Goal: Information Seeking & Learning: Compare options

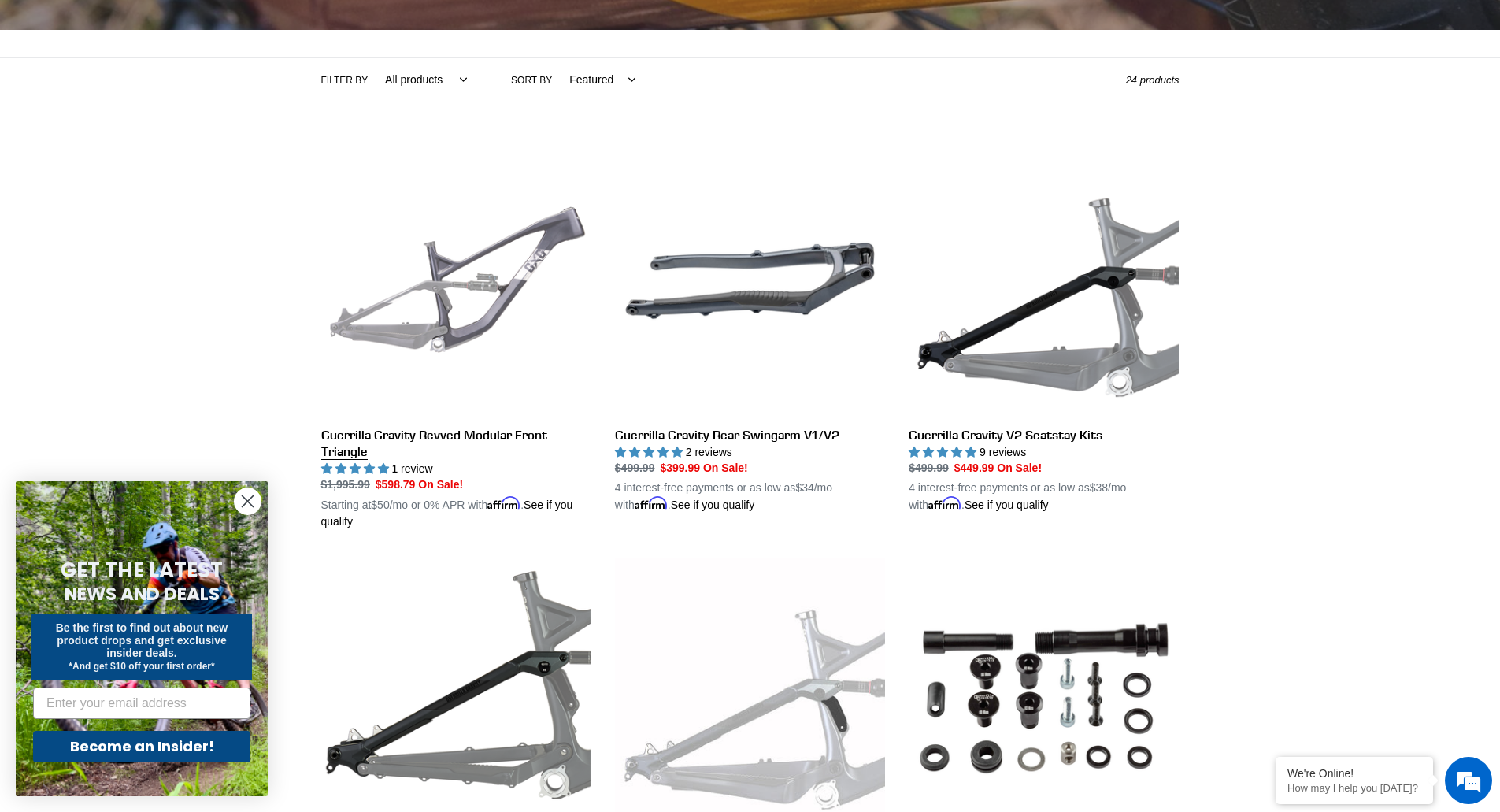
click at [431, 329] on link "Guerrilla Gravity Revved Modular Front Triangle" at bounding box center [456, 338] width 270 height 385
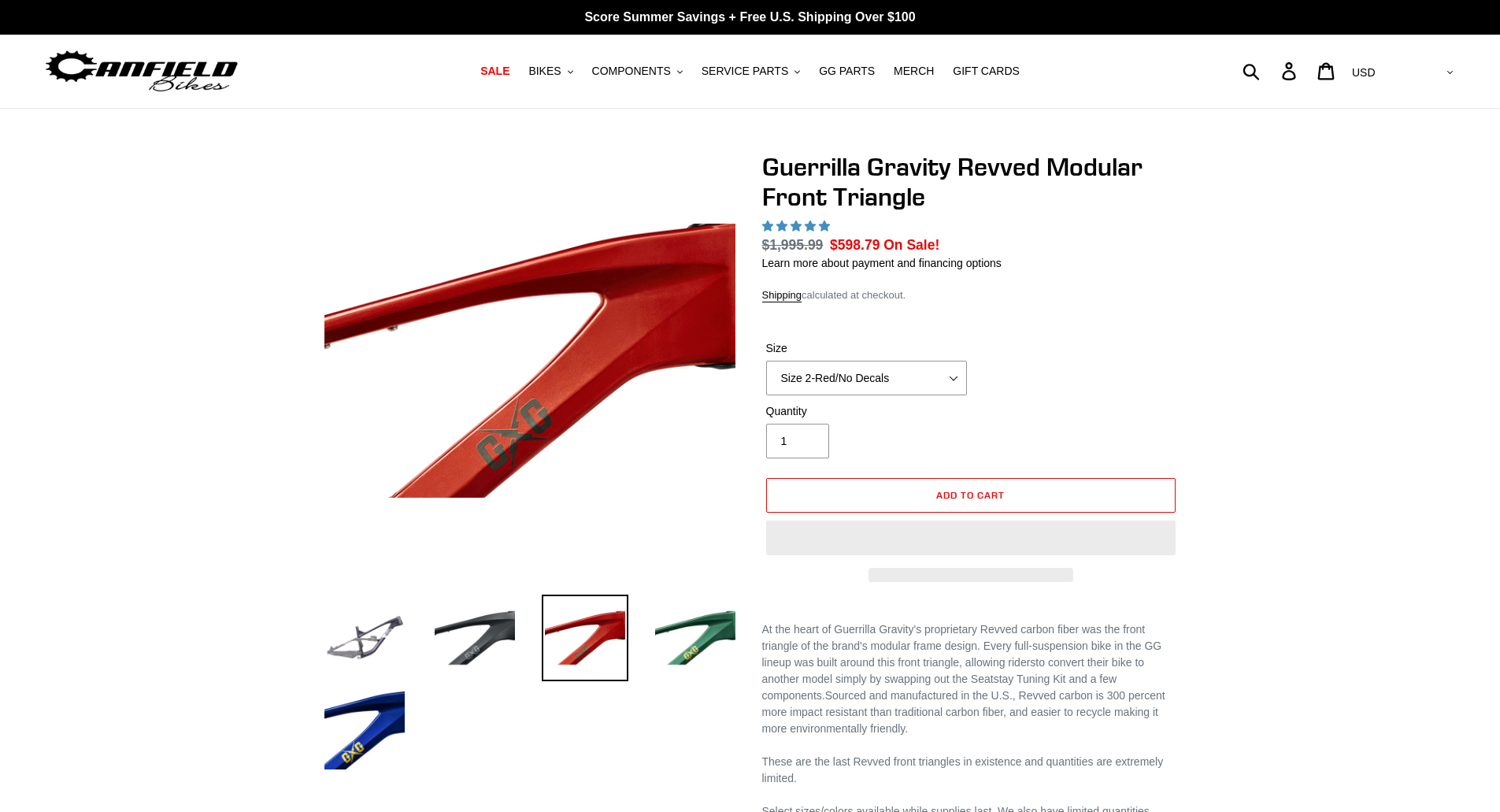
select select "highest-rating"
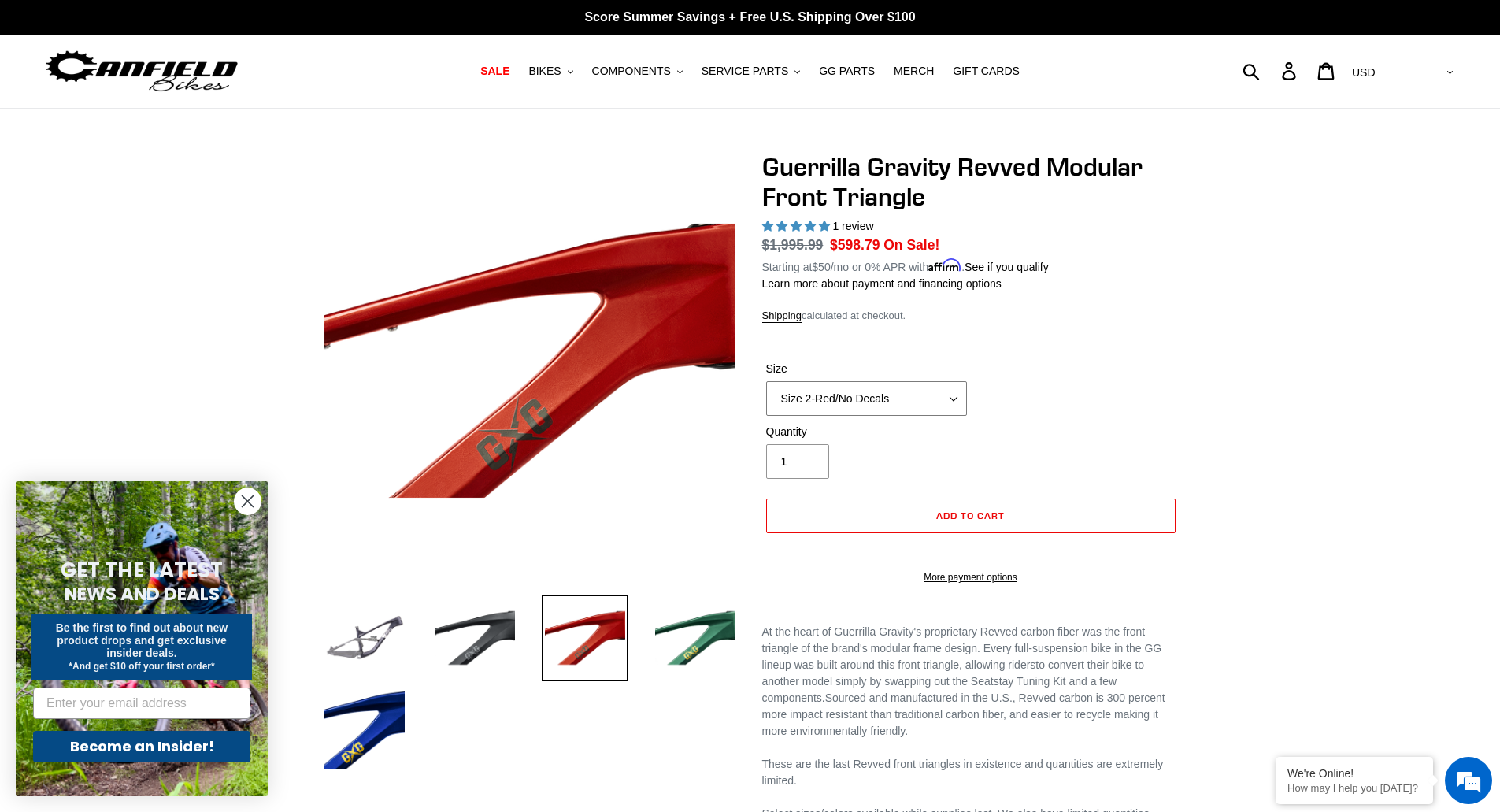
click at [948, 392] on select "Size 2-Gloss Black/No Decals Size 2-Black/Red Decals Size 2-Black/Silver Decals…" at bounding box center [867, 398] width 201 height 34
click at [767, 381] on select "Size 2-Gloss Black/No Decals Size 2-Black/Red Decals Size 2-Black/Silver Decals…" at bounding box center [867, 398] width 201 height 34
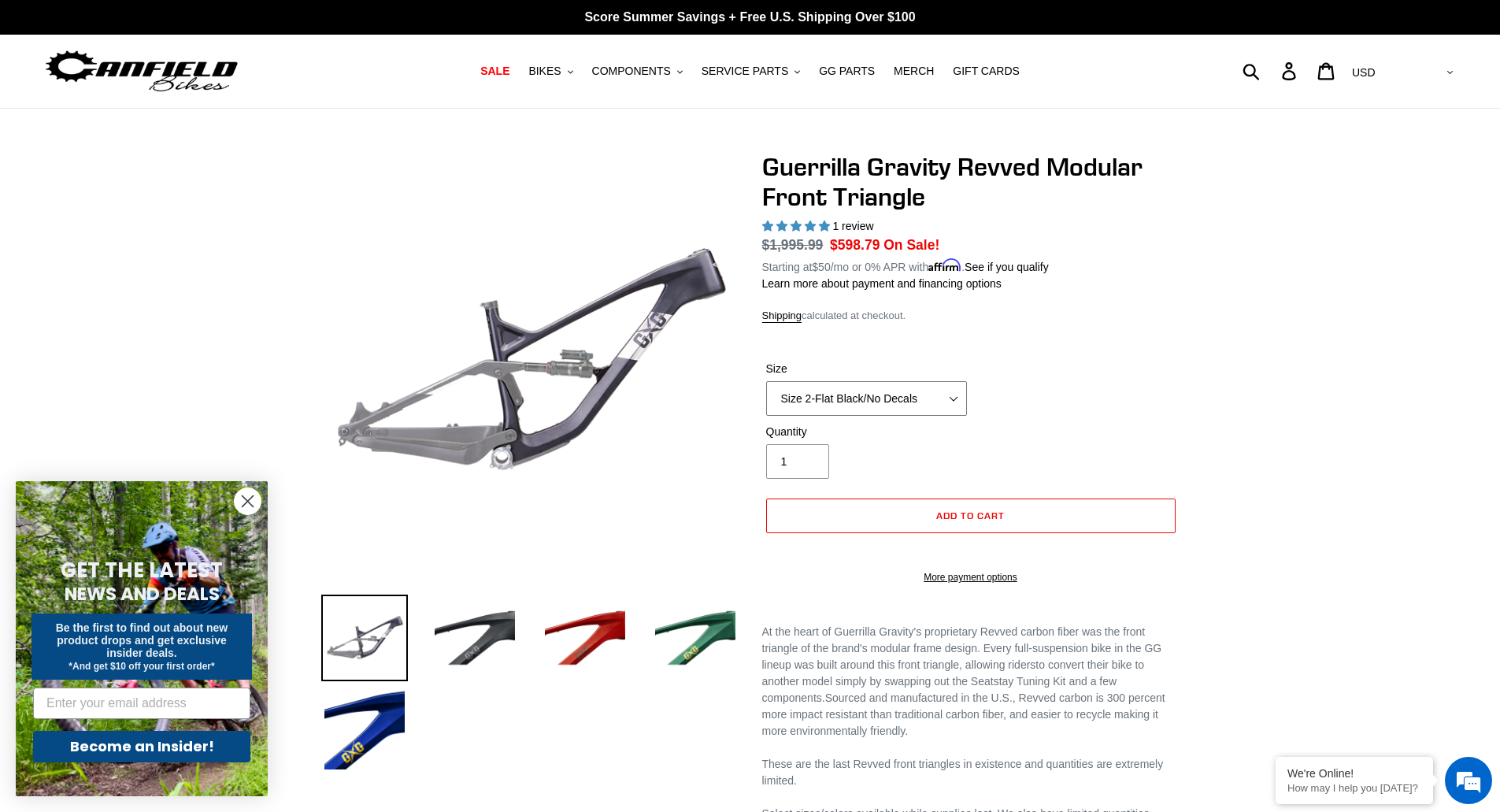
click at [900, 389] on select "Size 2-Gloss Black/No Decals Size 2-Black/Red Decals Size 2-Black/Silver Decals…" at bounding box center [867, 398] width 201 height 34
click at [767, 381] on select "Size 2-Gloss Black/No Decals Size 2-Black/Red Decals Size 2-Black/Silver Decals…" at bounding box center [867, 398] width 201 height 34
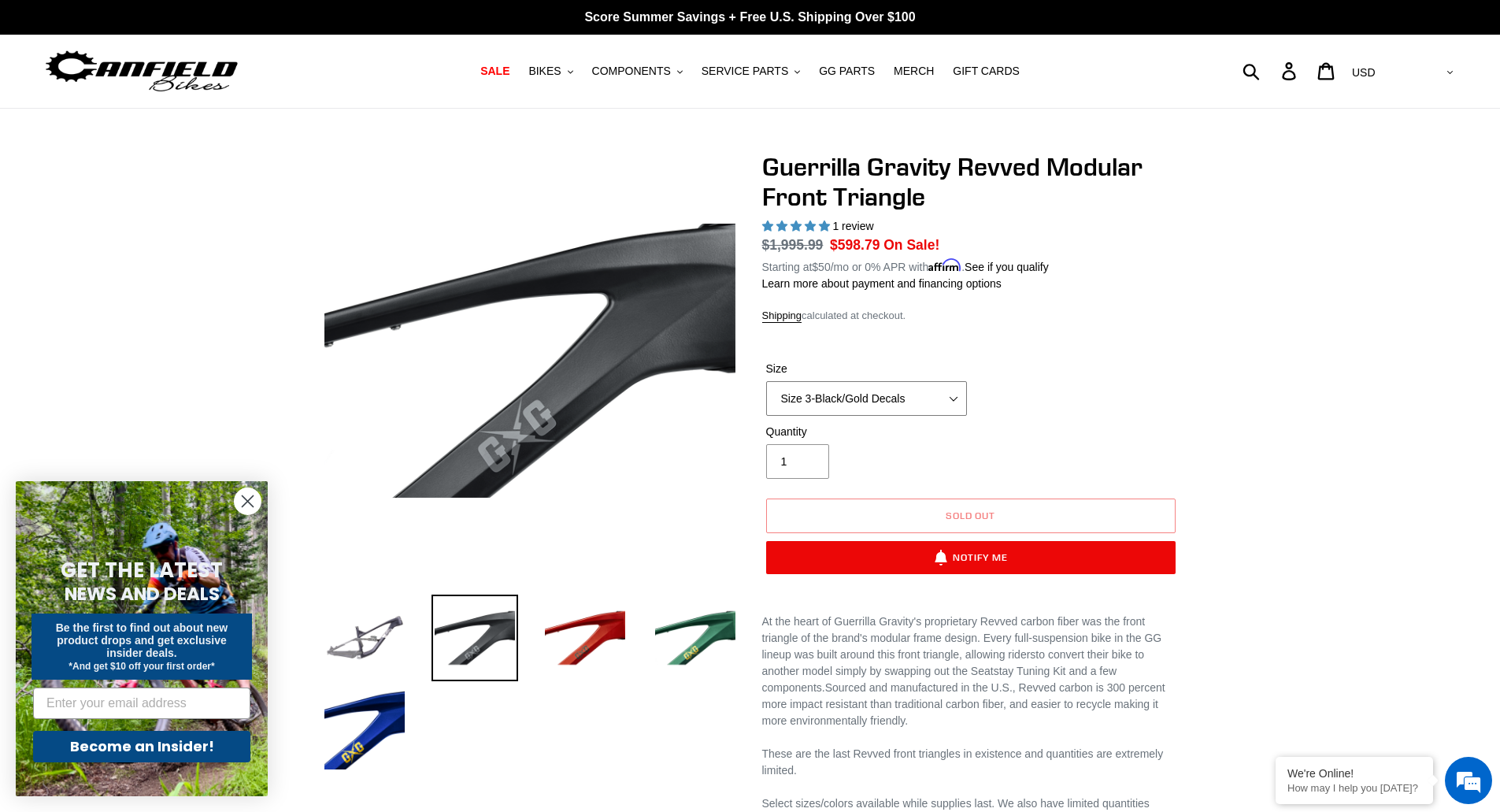
click at [876, 401] on select "Size 2-Gloss Black/No Decals Size 2-Black/Red Decals Size 2-Black/Silver Decals…" at bounding box center [867, 398] width 201 height 34
click at [767, 381] on select "Size 2-Gloss Black/No Decals Size 2-Black/Red Decals Size 2-Black/Silver Decals…" at bounding box center [867, 398] width 201 height 34
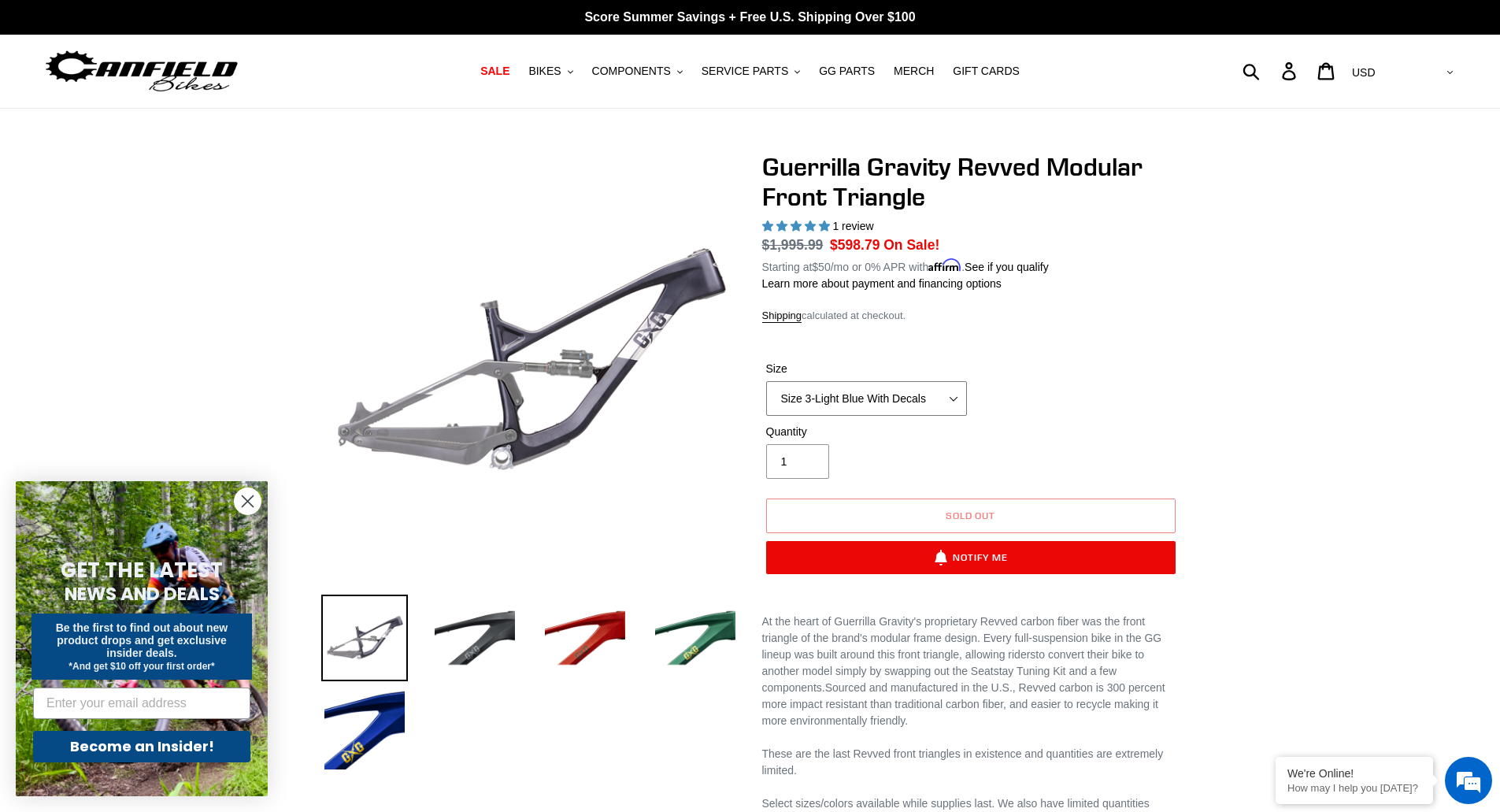
click at [864, 402] on select "Size 2-Gloss Black/No Decals Size 2-Black/Red Decals Size 2-Black/Silver Decals…" at bounding box center [867, 398] width 201 height 34
select select "Size 3-Light Blue With Decals And Side Cover"
click at [767, 381] on select "Size 2-Gloss Black/No Decals Size 2-Black/Red Decals Size 2-Black/Silver Decals…" at bounding box center [867, 398] width 201 height 34
click at [866, 408] on select "Size 2-Gloss Black/No Decals Size 2-Black/Red Decals Size 2-Black/Silver Decals…" at bounding box center [867, 398] width 201 height 34
click at [1142, 362] on div "Size Size 2-Gloss Black/No Decals Size 2-Black/Red Decals Size 2-Black/Silver D…" at bounding box center [970, 392] width 417 height 63
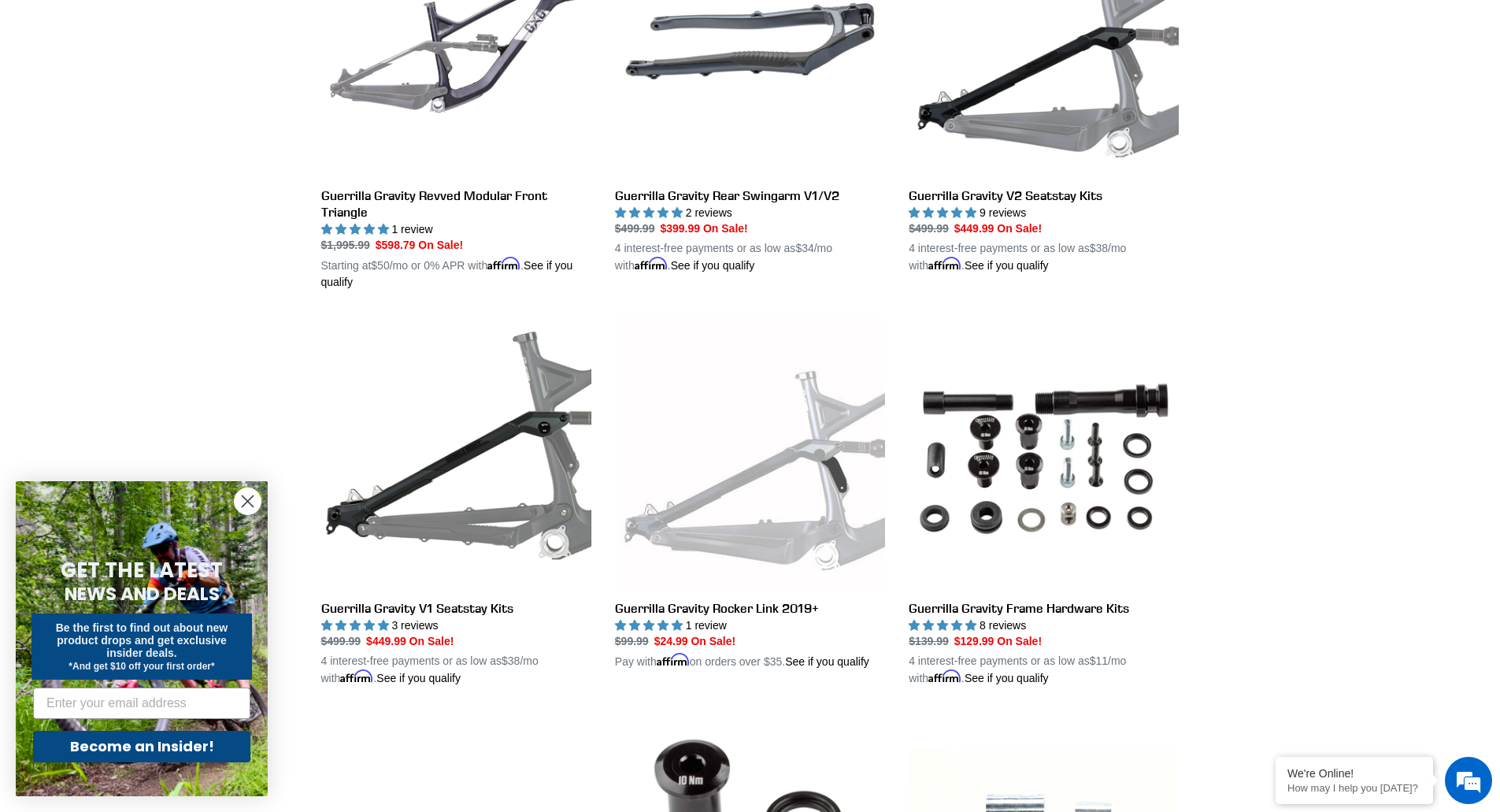
scroll to position [551, 0]
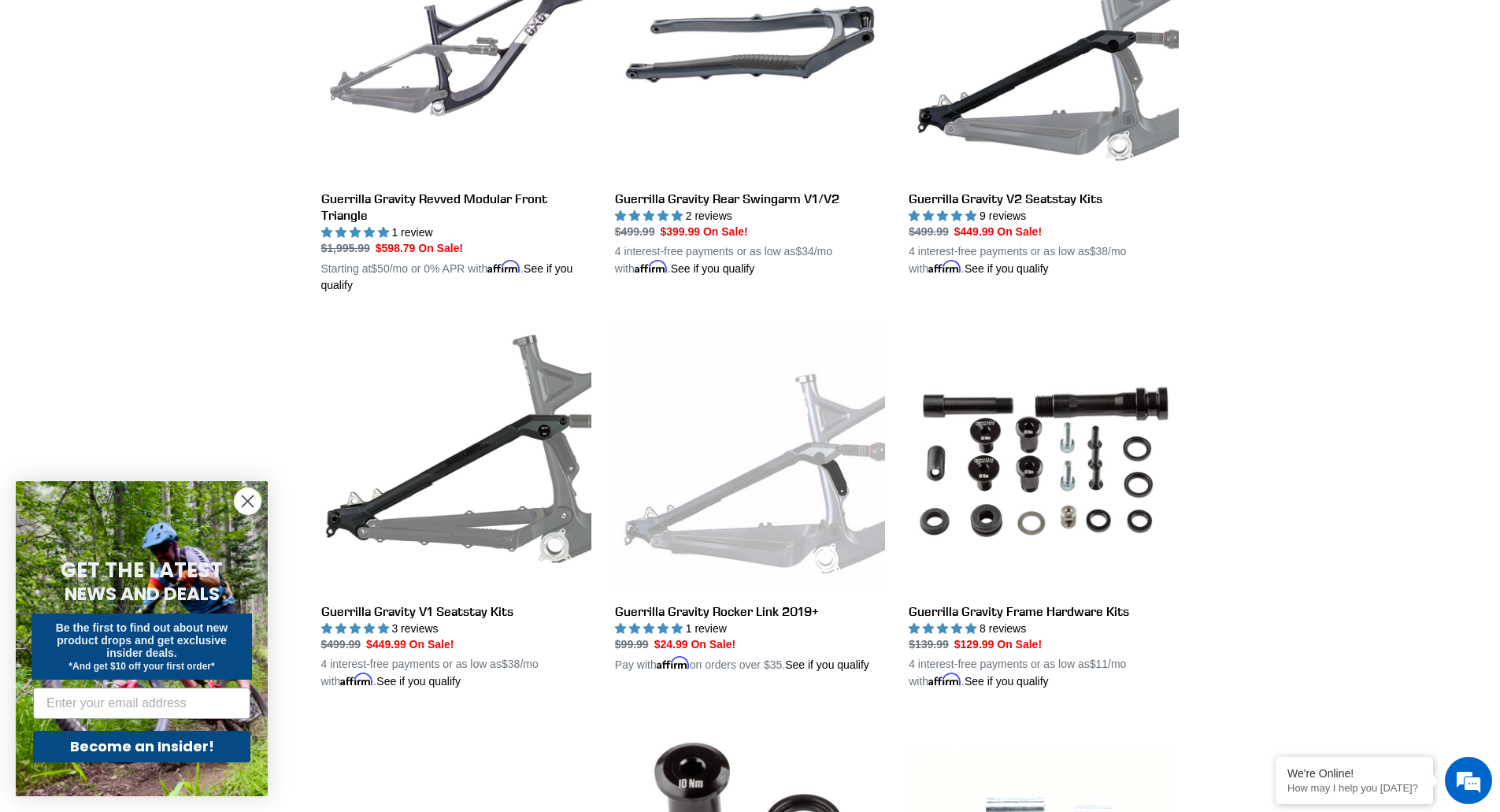
click at [242, 500] on circle "Close dialog" at bounding box center [248, 501] width 26 height 26
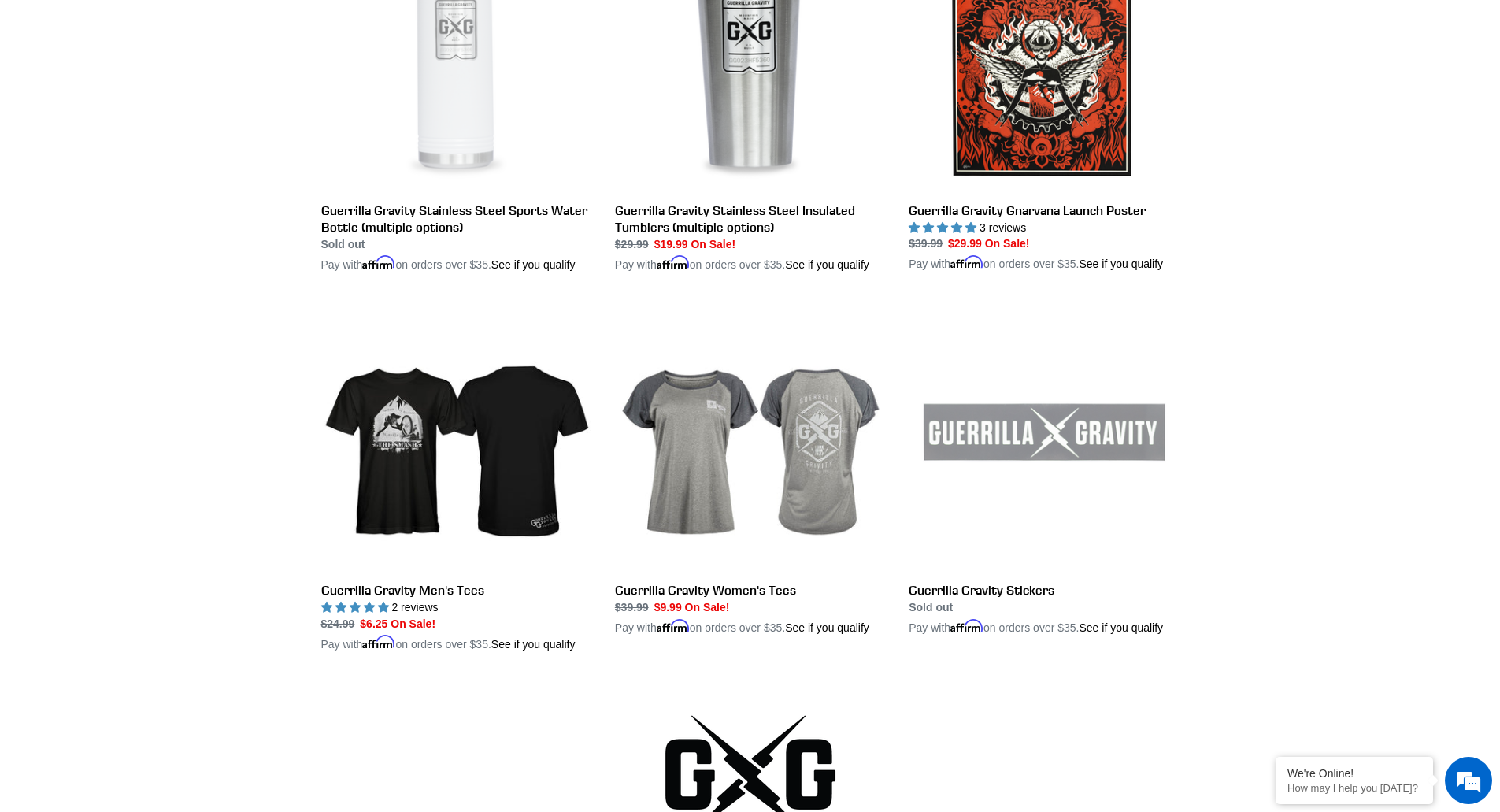
scroll to position [3150, 0]
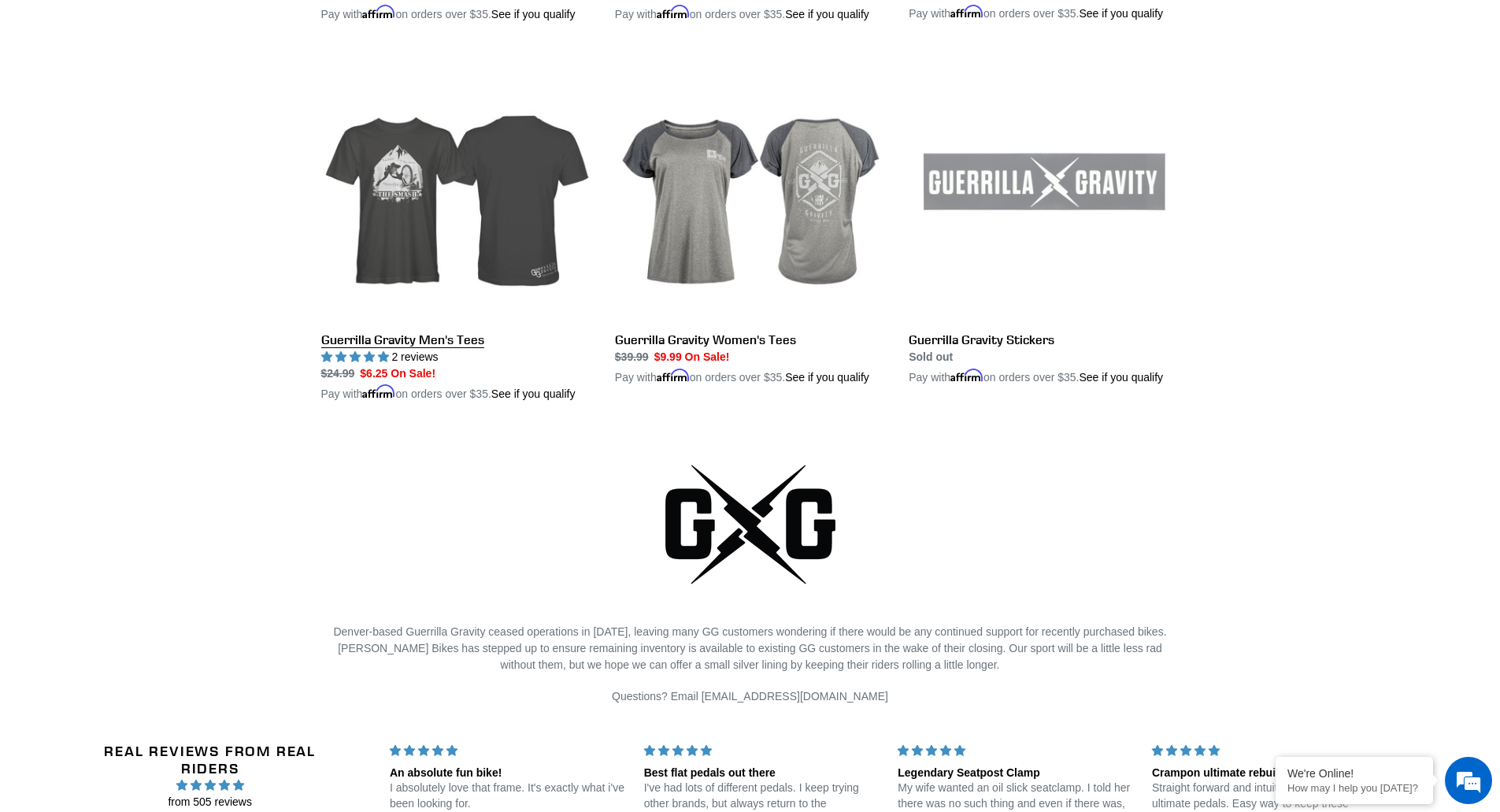
click at [428, 210] on link "Guerrilla Gravity Men's Tees" at bounding box center [456, 226] width 270 height 352
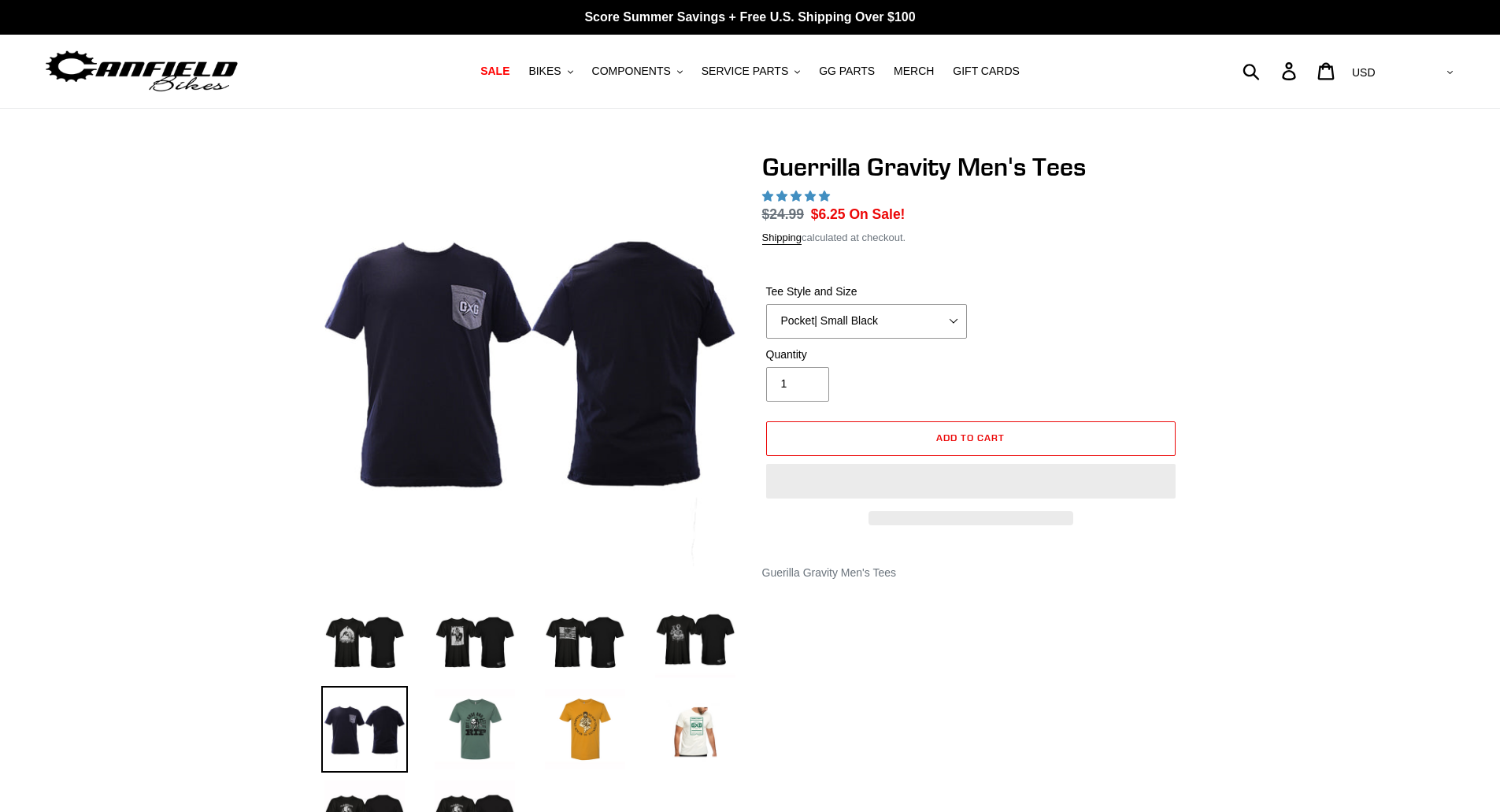
select select "highest-rating"
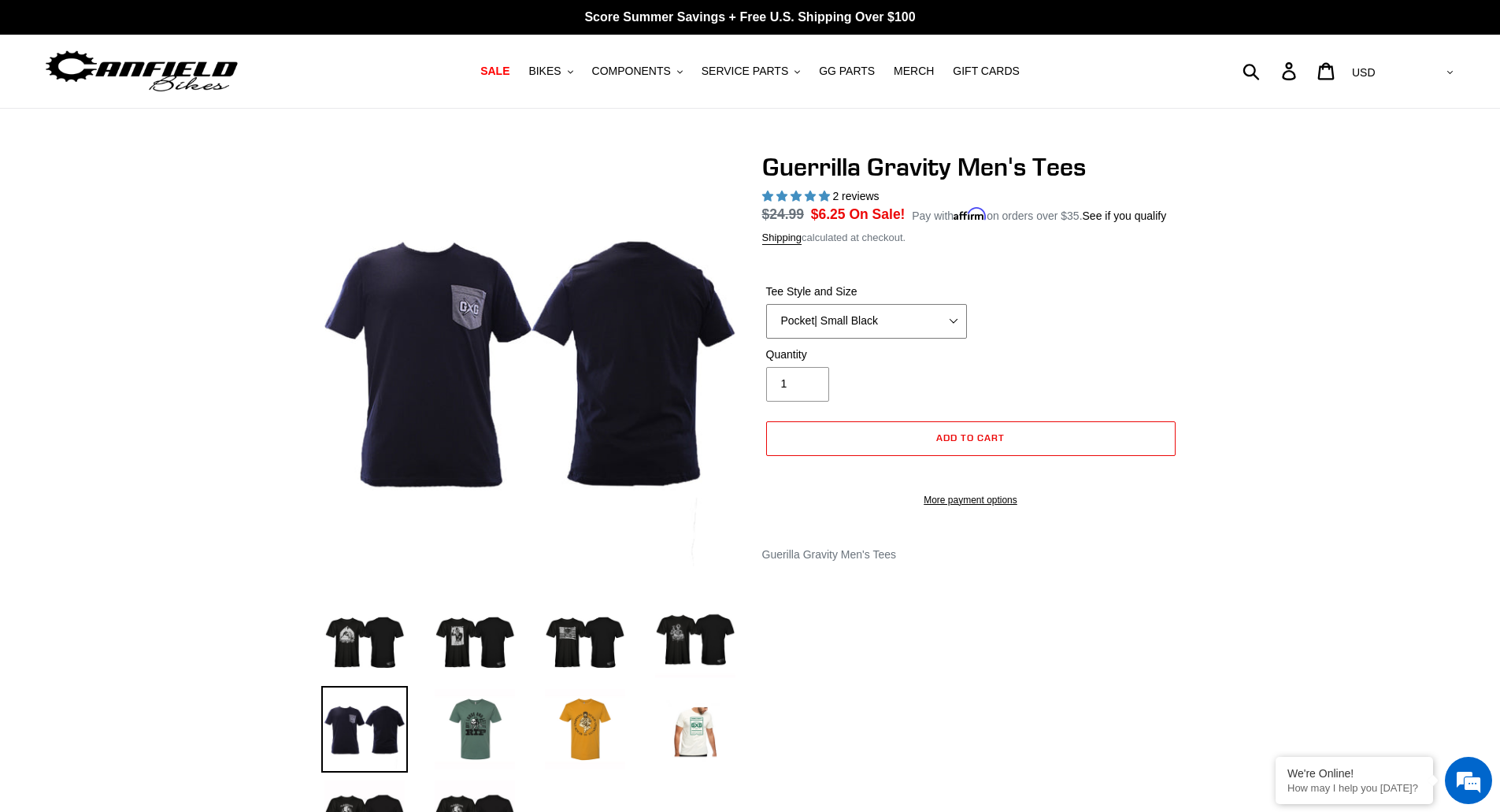
click at [940, 318] on select "Let It Rip | Small Green Let It Rip | Medium Green Megatrail | Small Black Mega…" at bounding box center [867, 321] width 201 height 34
click at [767, 304] on select "Let It Rip | Small Green Let It Rip | Medium Green Megatrail | Small Black Mega…" at bounding box center [867, 321] width 201 height 34
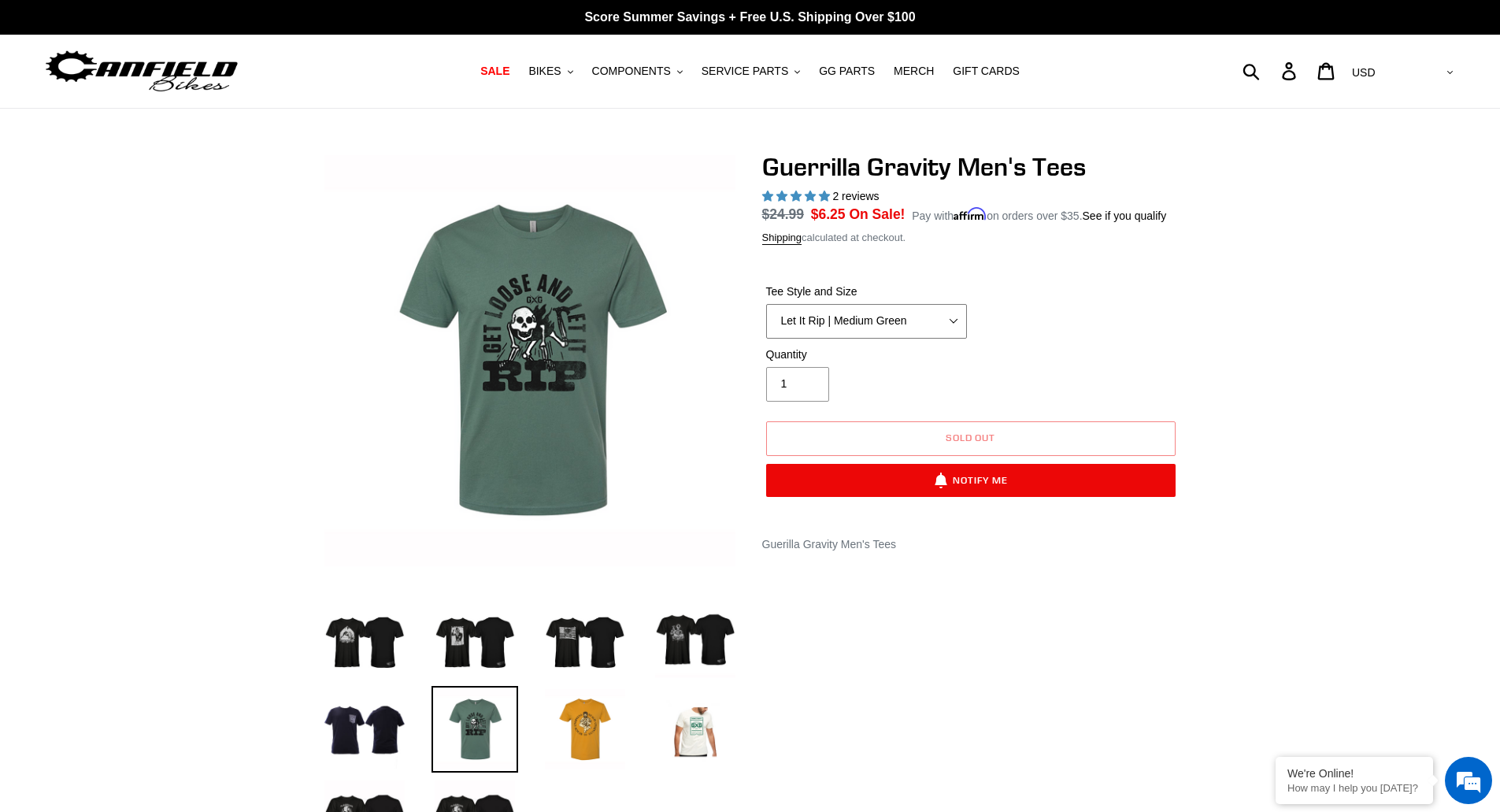
click at [909, 320] on select "Let It Rip | Small Green Let It Rip | Medium Green Megatrail | Small Black Mega…" at bounding box center [867, 321] width 201 height 34
click at [767, 304] on select "Let It Rip | Small Green Let It Rip | Medium Green Megatrail | Small Black Mega…" at bounding box center [867, 321] width 201 height 34
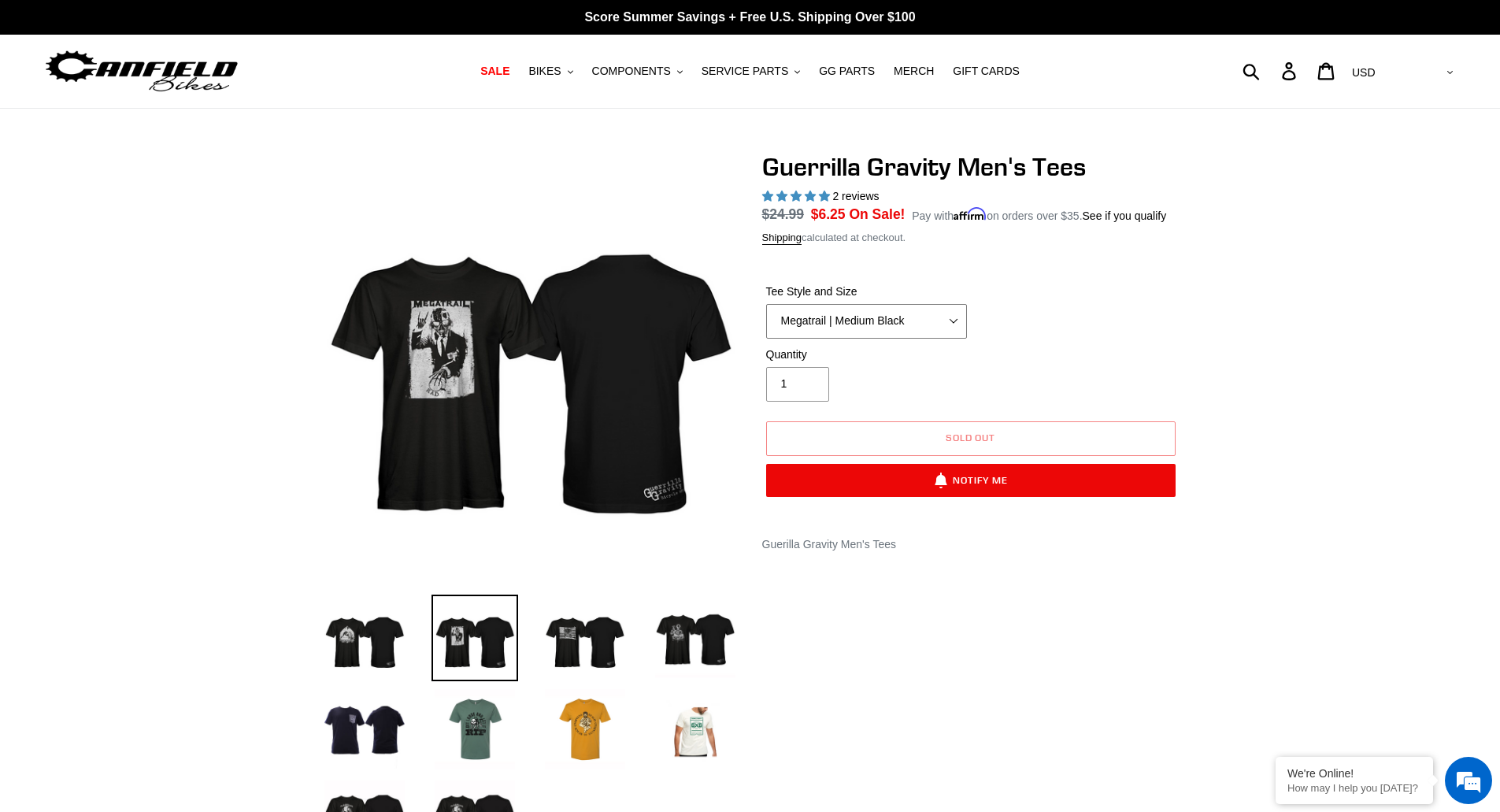
click at [907, 327] on select "Let It Rip | Small Green Let It Rip | Medium Green Megatrail | Small Black Mega…" at bounding box center [867, 321] width 201 height 34
click at [767, 304] on select "Let It Rip | Small Green Let It Rip | Medium Green Megatrail | Small Black Mega…" at bounding box center [867, 321] width 201 height 34
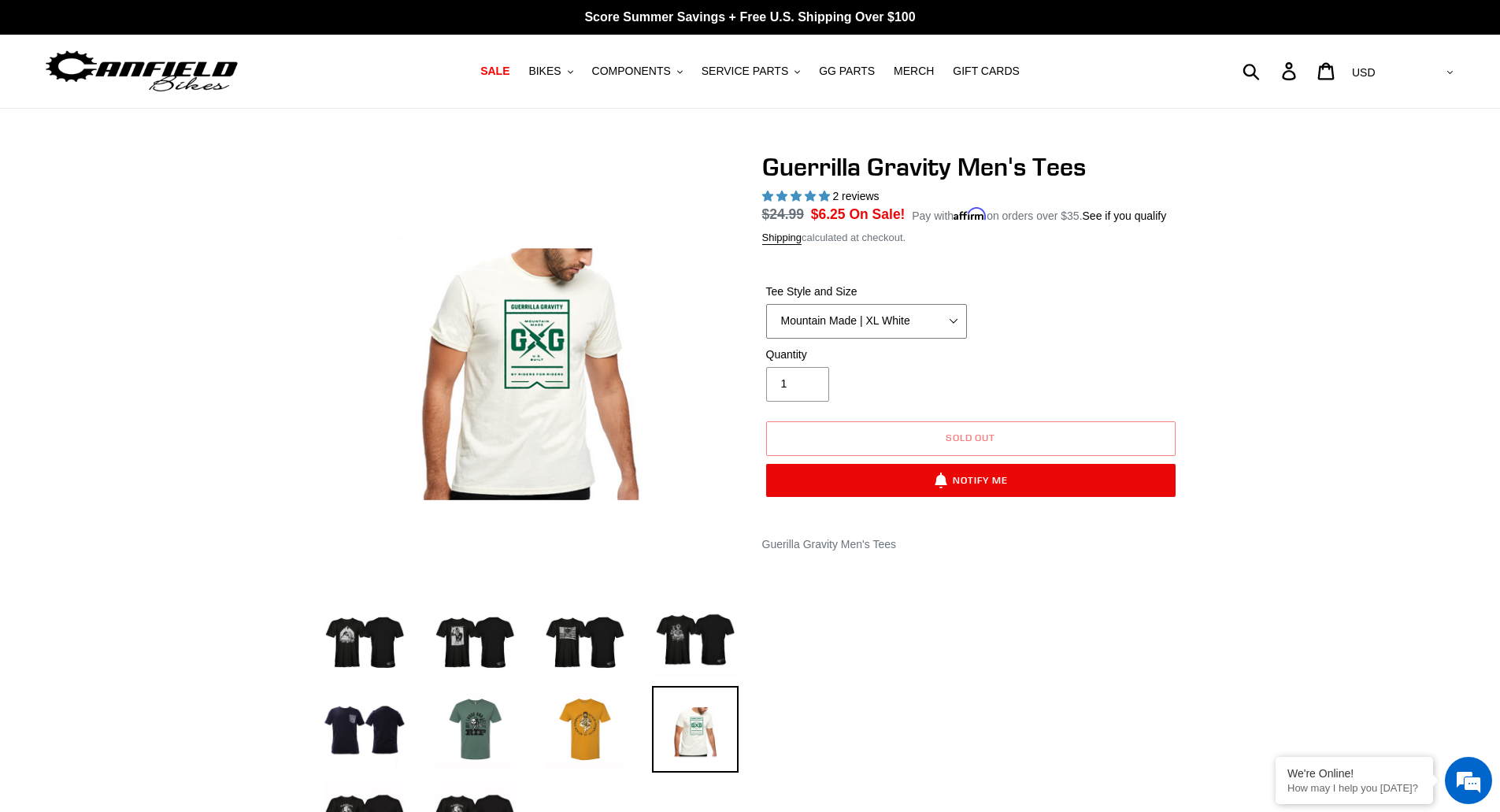
click at [927, 324] on select "Let It Rip | Small Green Let It Rip | Medium Green Megatrail | Small Black Mega…" at bounding box center [867, 321] width 201 height 34
click at [767, 304] on select "Let It Rip | Small Green Let It Rip | Medium Green Megatrail | Small Black Mega…" at bounding box center [867, 321] width 201 height 34
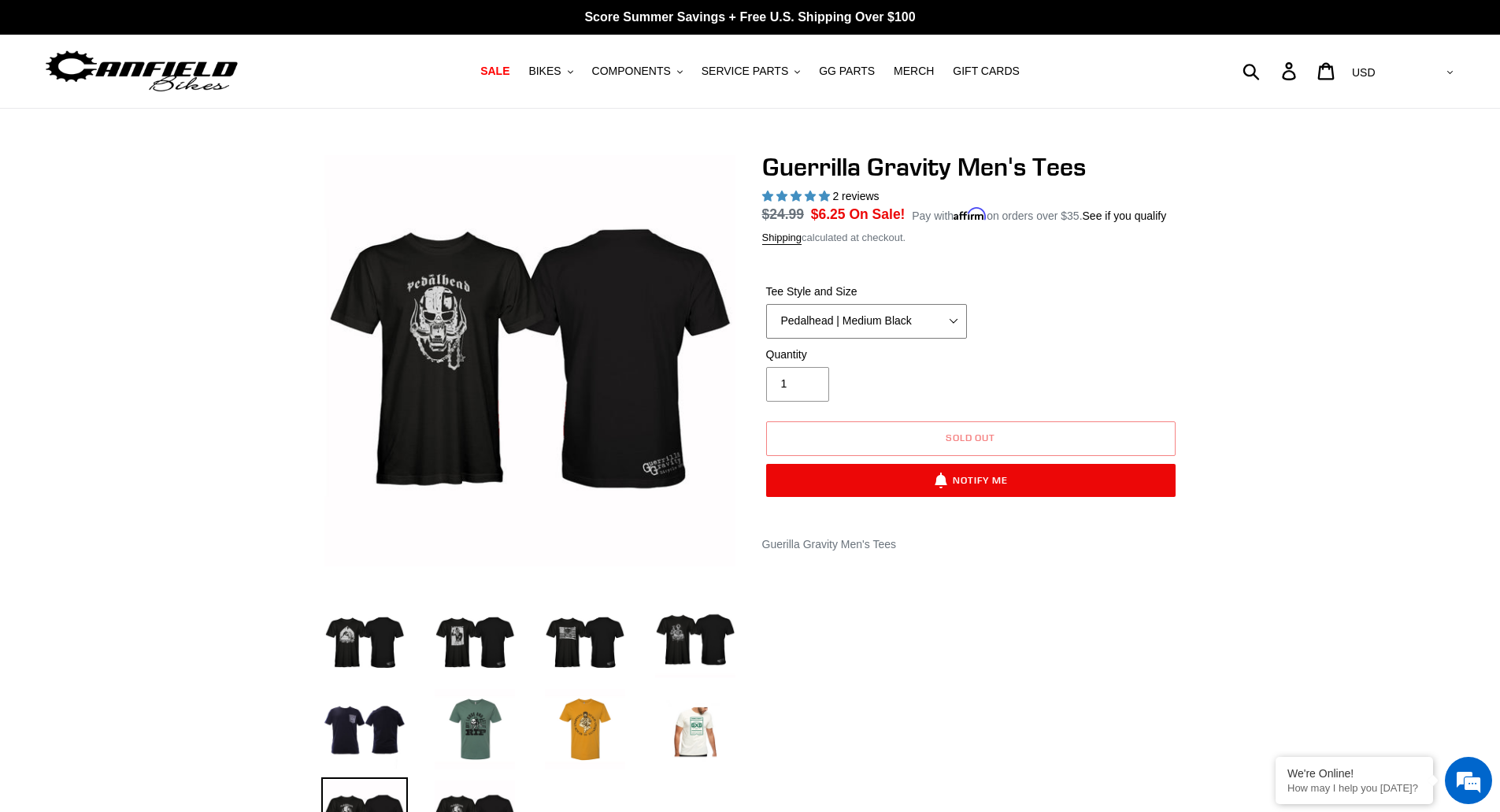
click at [914, 322] on select "Let It Rip | Small Green Let It Rip | Medium Green Megatrail | Small Black Mega…" at bounding box center [867, 321] width 201 height 34
click at [767, 304] on select "Let It Rip | Small Green Let It Rip | Medium Green Megatrail | Small Black Mega…" at bounding box center [867, 321] width 201 height 34
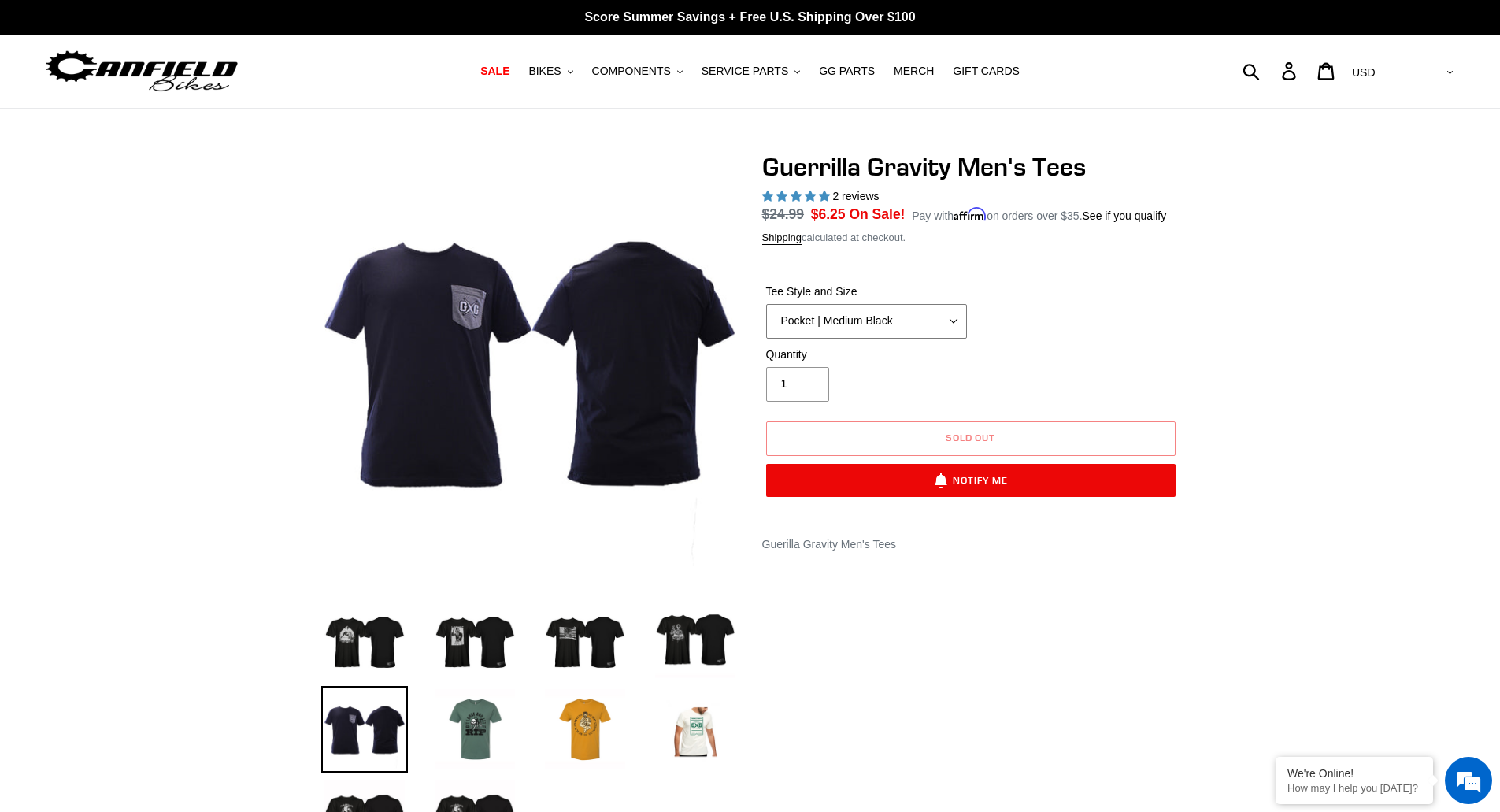
click at [906, 321] on select "Let It Rip | Small Green Let It Rip | Medium Green Megatrail | Small Black Mega…" at bounding box center [867, 321] width 201 height 34
click at [767, 304] on select "Let It Rip | Small Green Let It Rip | Medium Green Megatrail | Small Black Mega…" at bounding box center [867, 321] width 201 height 34
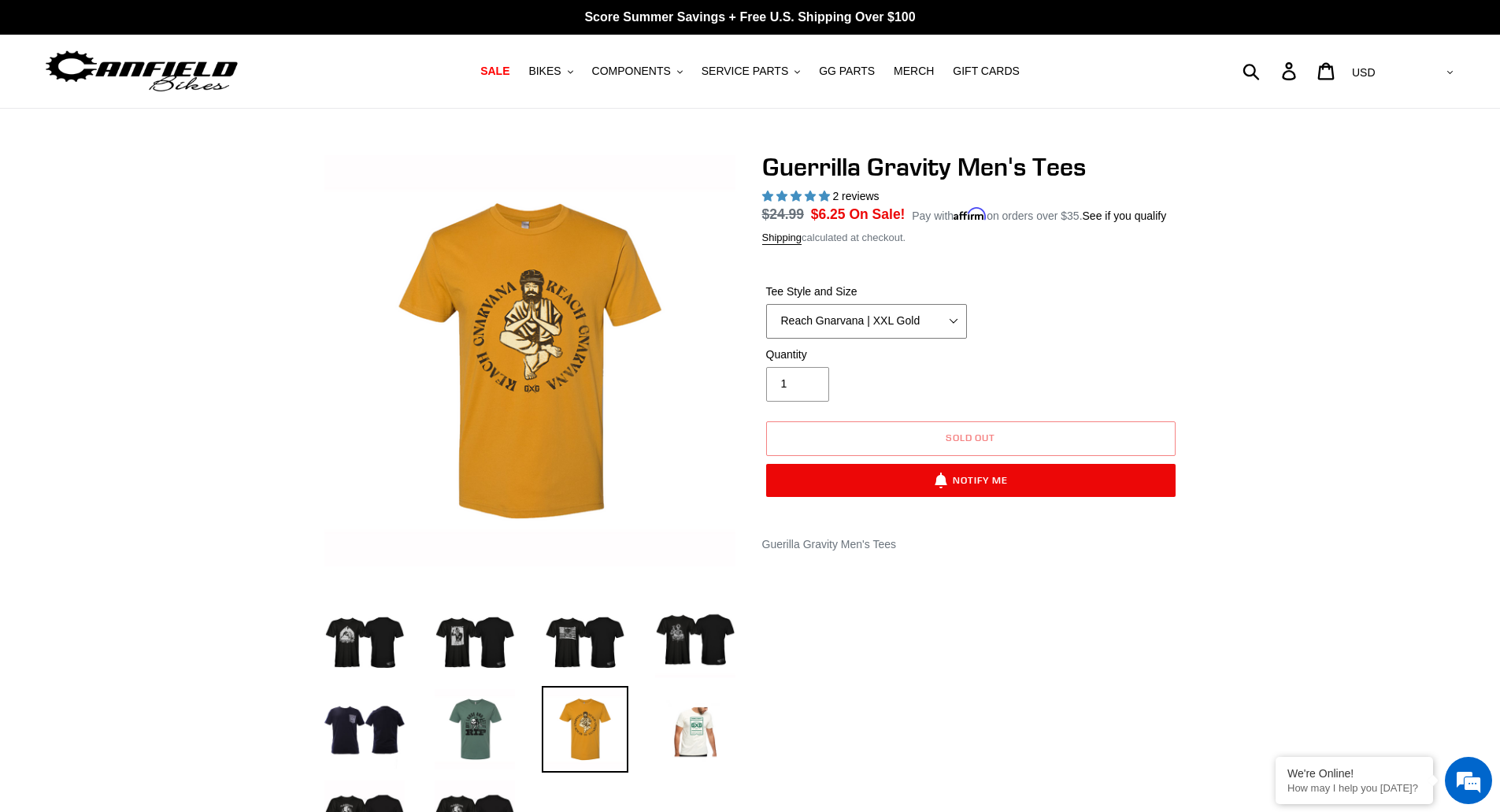
click at [901, 310] on select "Let It Rip | Small Green Let It Rip | Medium Green Megatrail | Small Black Mega…" at bounding box center [867, 321] width 201 height 34
click at [767, 304] on select "Let It Rip | Small Green Let It Rip | Medium Green Megatrail | Small Black Mega…" at bounding box center [867, 321] width 201 height 34
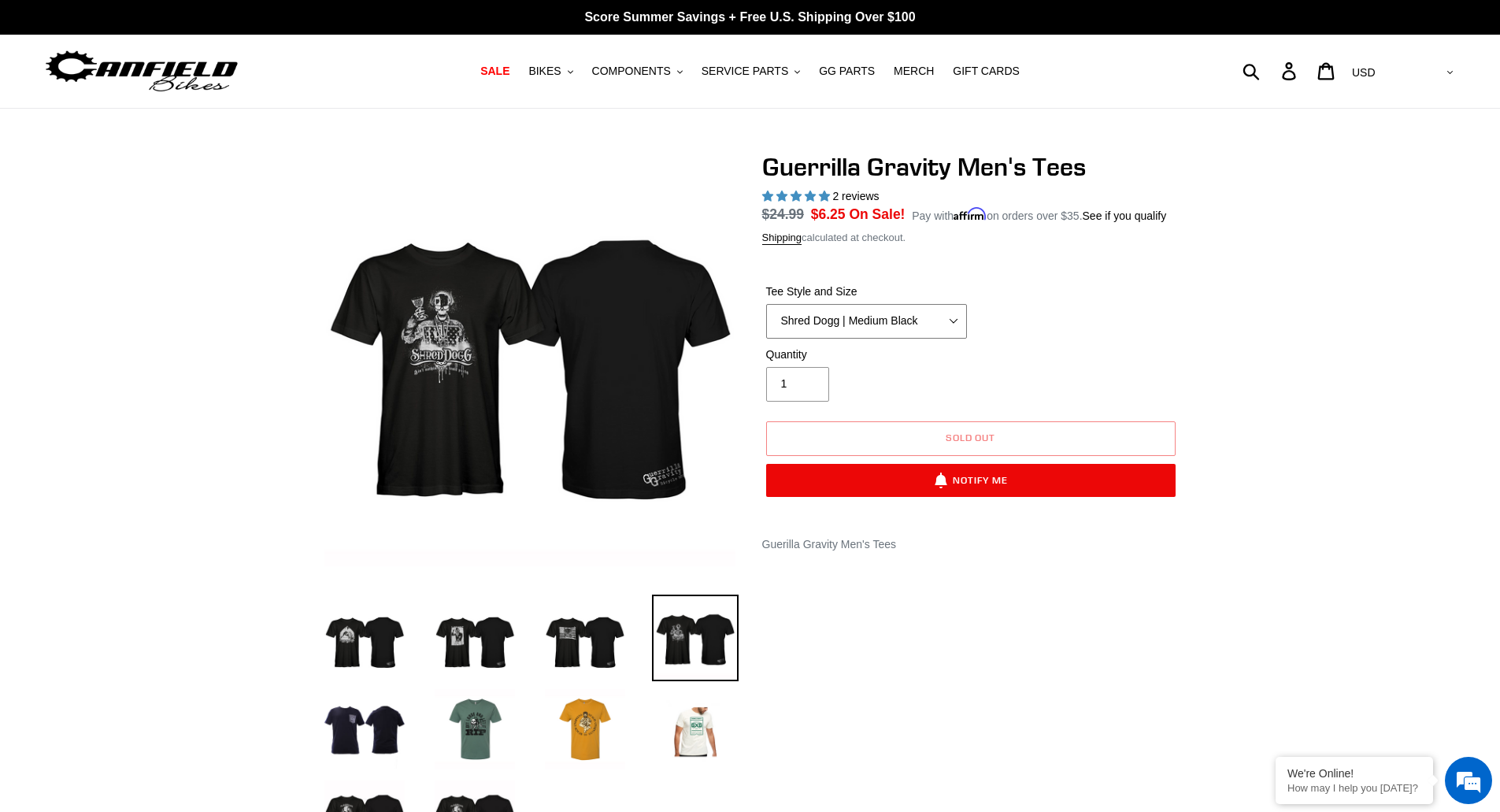
click at [855, 319] on select "Let It Rip | Small Green Let It Rip | Medium Green Megatrail | Small Black Mega…" at bounding box center [867, 321] width 201 height 34
select select "Trail Pistol | Small Black"
click at [767, 304] on select "Let It Rip | Small Green Let It Rip | Medium Green Megatrail | Small Black Mega…" at bounding box center [867, 321] width 201 height 34
